Goal: Transaction & Acquisition: Purchase product/service

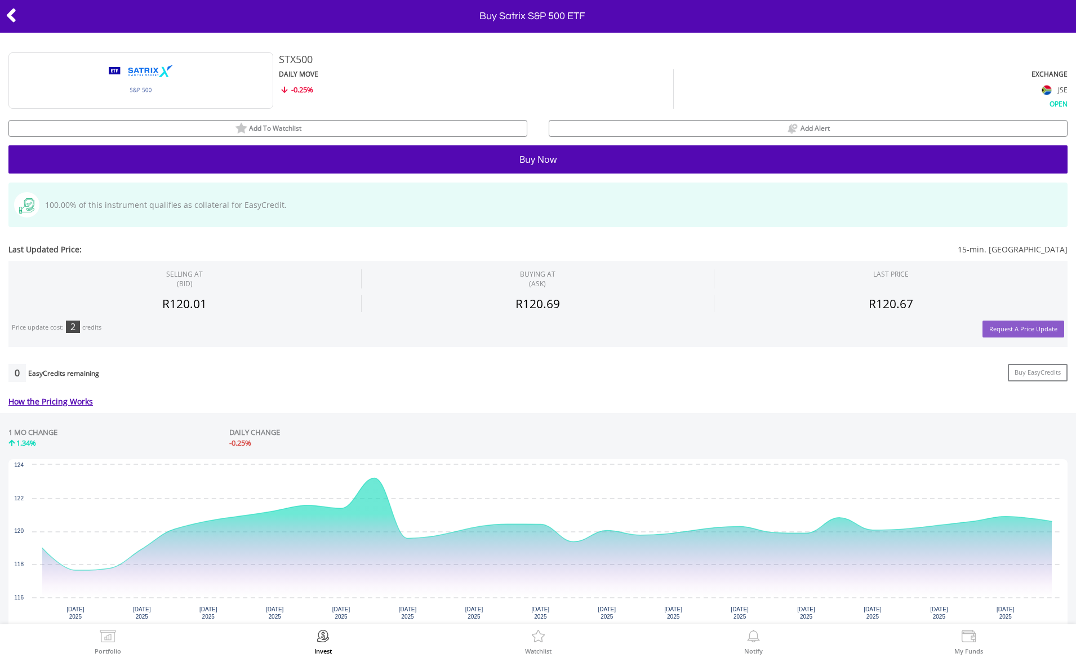
click at [542, 162] on button "Buy Now" at bounding box center [537, 159] width 1059 height 28
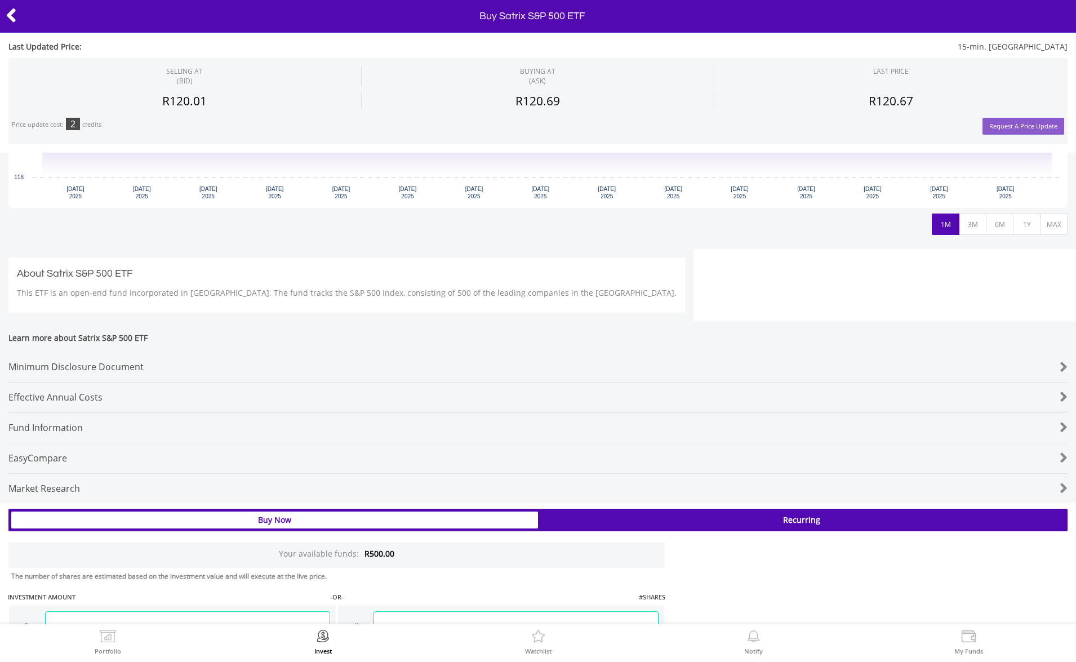
scroll to position [574, 0]
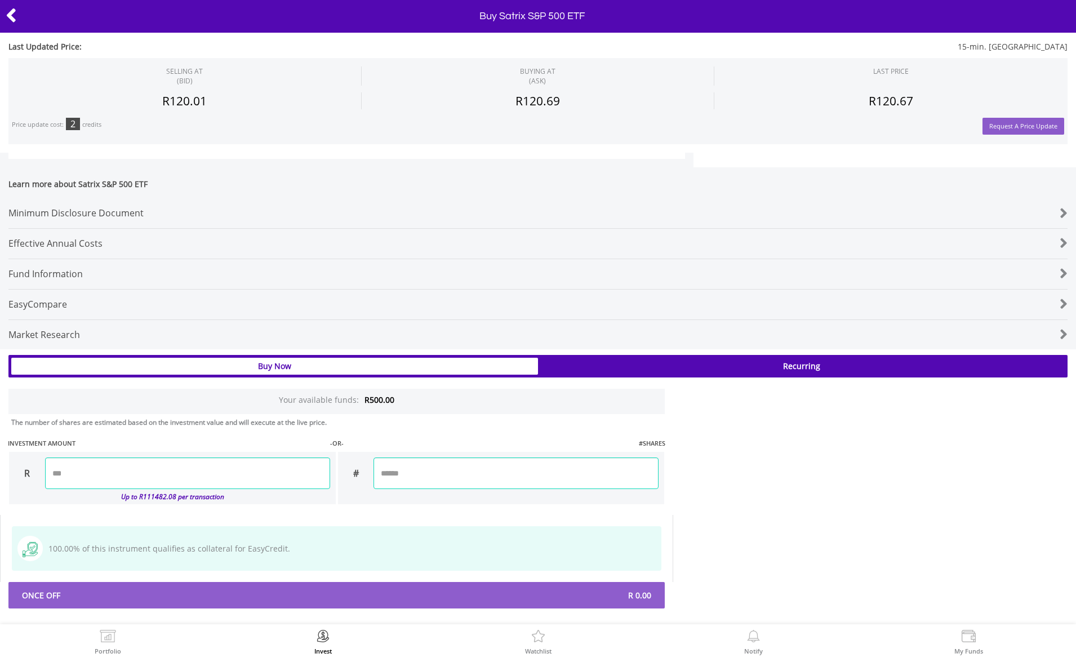
click at [231, 476] on input "number" at bounding box center [187, 474] width 285 height 32
click at [15, 19] on icon at bounding box center [11, 16] width 11 height 22
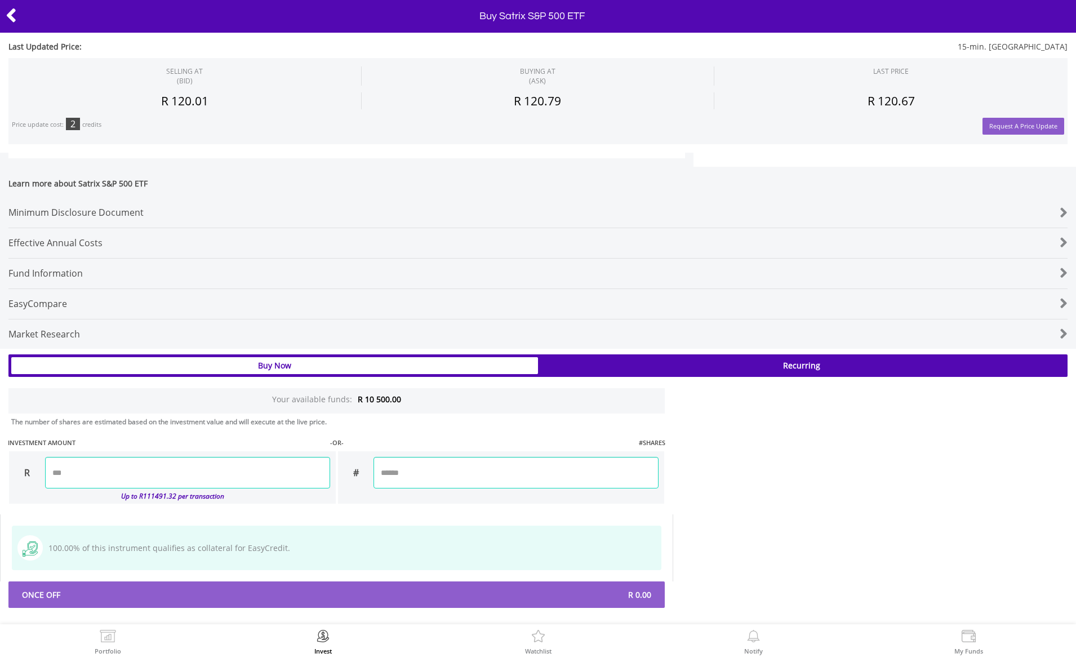
scroll to position [574, 0]
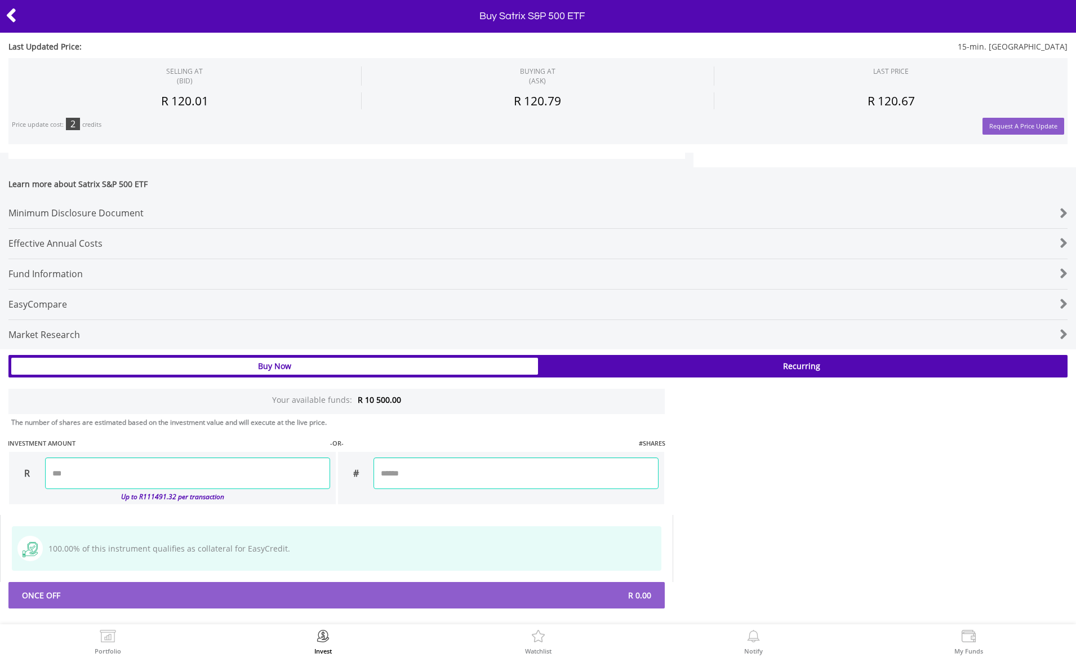
click at [244, 464] on input "number" at bounding box center [187, 474] width 285 height 32
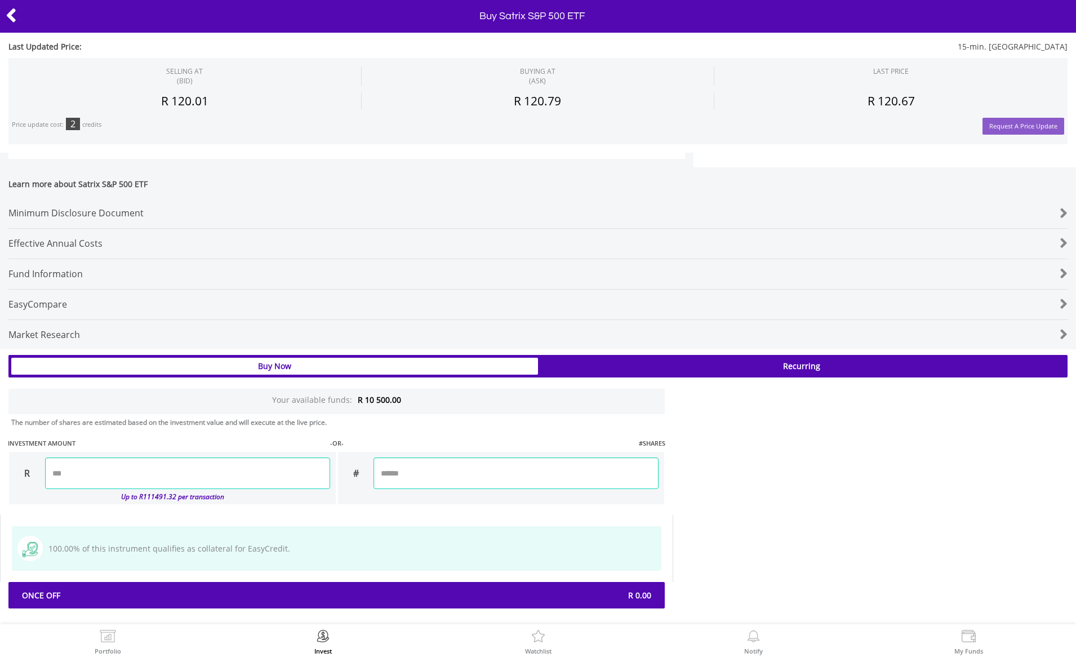
click at [459, 465] on div "Last Updated Price: 15-min. [GEOGRAPHIC_DATA] SELLING AT (BID) BUYING AT (ASK) …" at bounding box center [538, 194] width 1076 height 827
type input "*******"
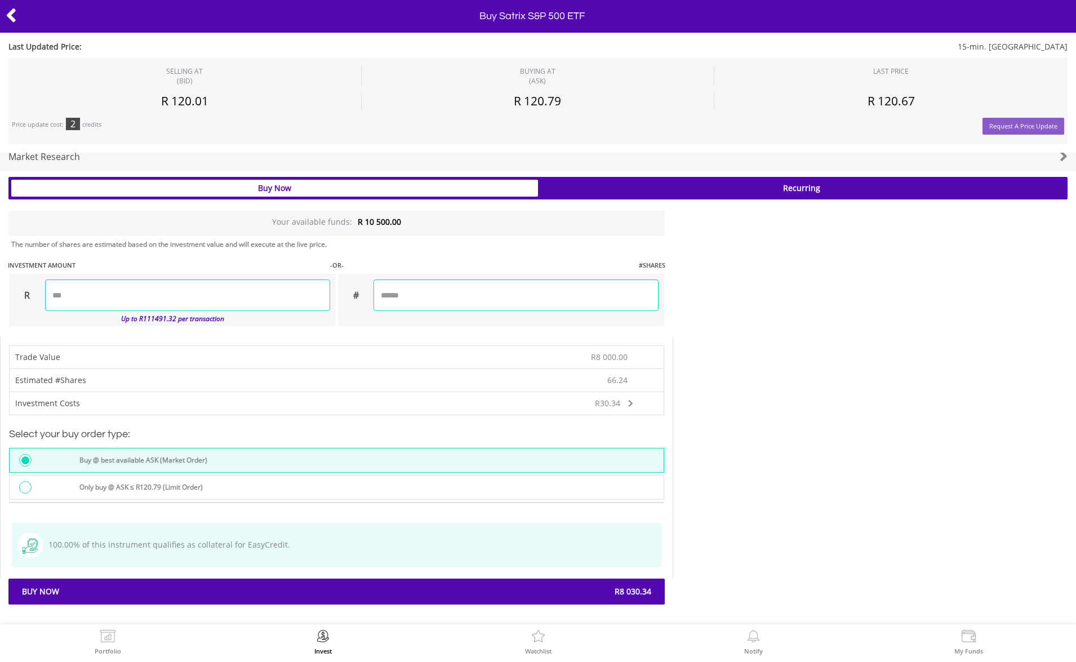
scroll to position [749, 0]
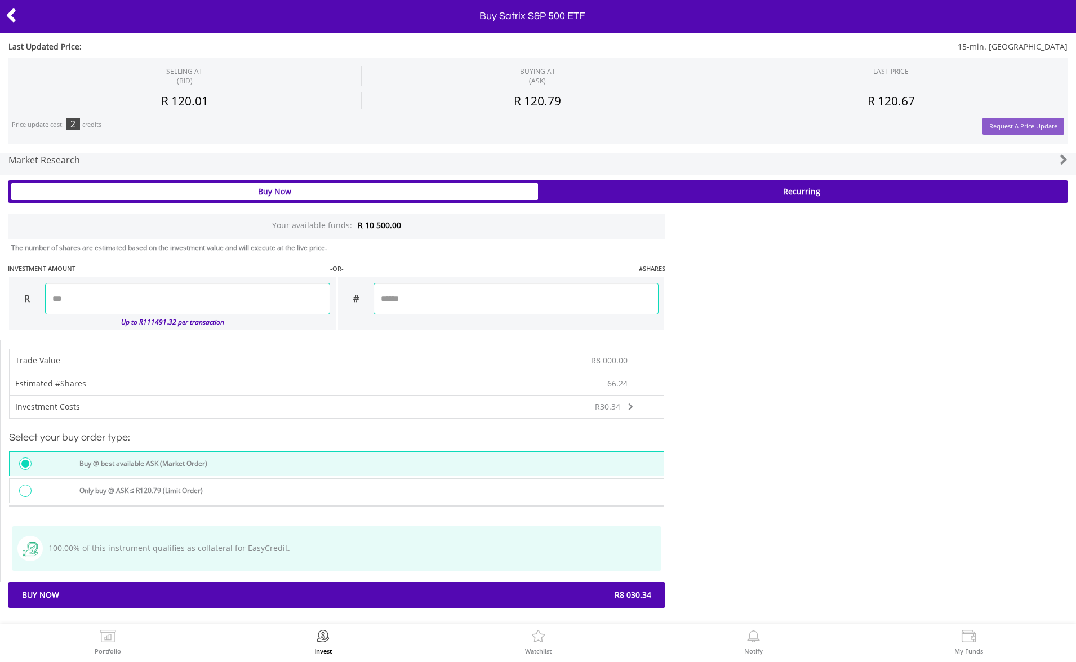
click at [203, 485] on label "Only buy @ ASK ≤ R120.79 (Limit Order)" at bounding box center [138, 491] width 130 height 12
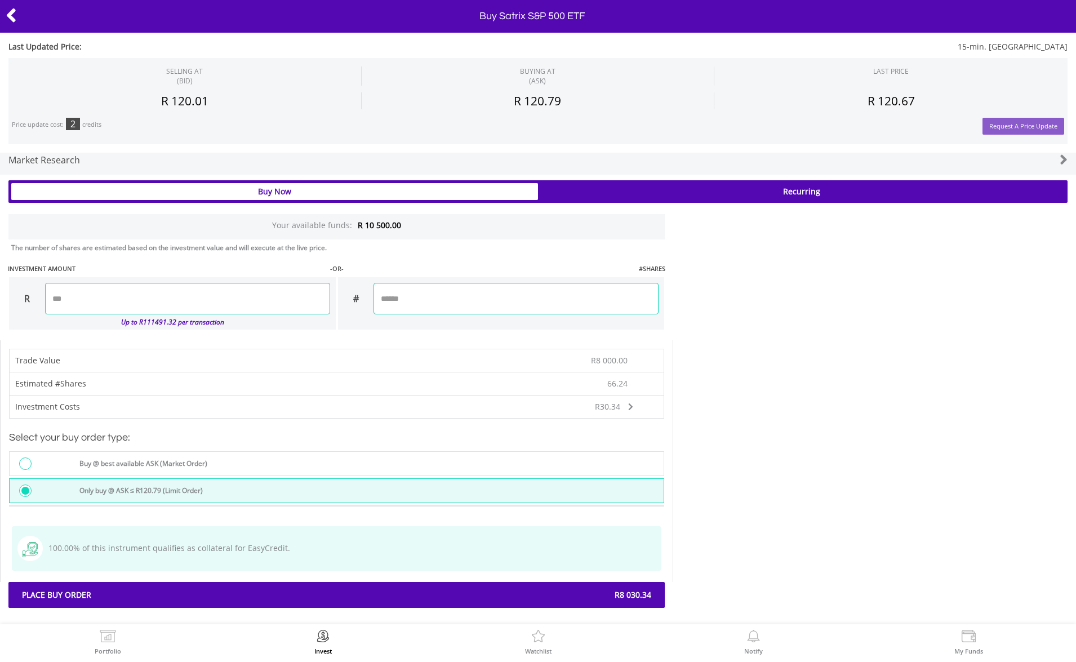
click at [202, 460] on label "Buy @ best available ASK (Market Order)" at bounding box center [140, 464] width 135 height 12
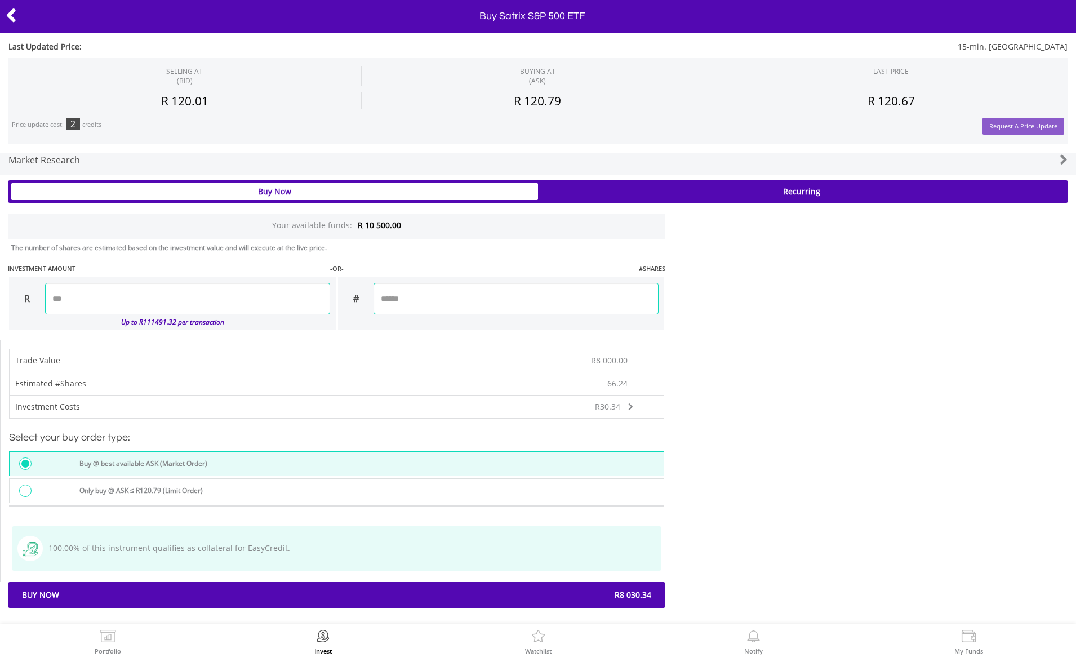
click at [269, 493] on div "Only buy @ ASK ≤ R120.79 (Limit Order)" at bounding box center [368, 492] width 591 height 15
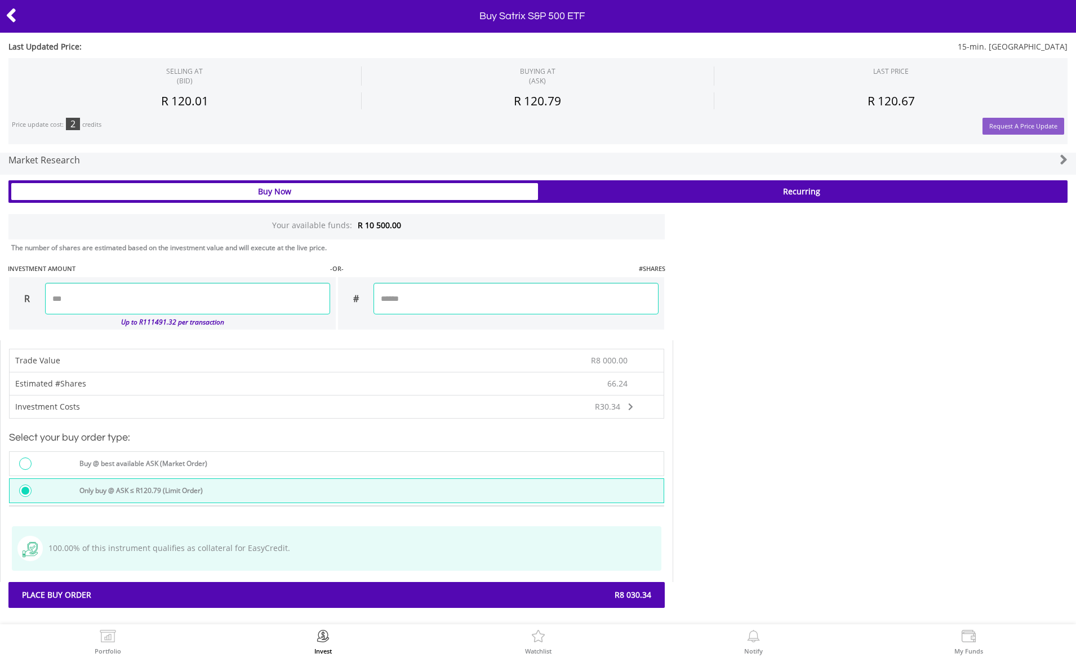
click at [285, 465] on div "Buy @ best available ASK (Market Order)" at bounding box center [368, 465] width 591 height 15
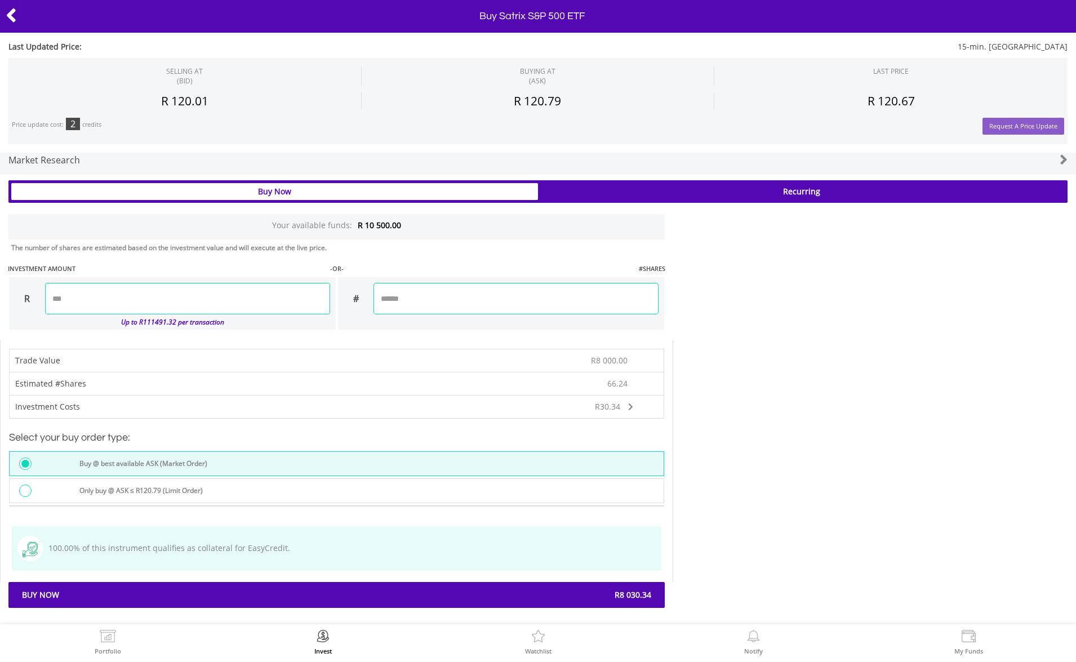
click at [18, 17] on div at bounding box center [54, 17] width 108 height 24
click at [14, 20] on icon at bounding box center [11, 16] width 11 height 22
